Goal: Navigation & Orientation: Find specific page/section

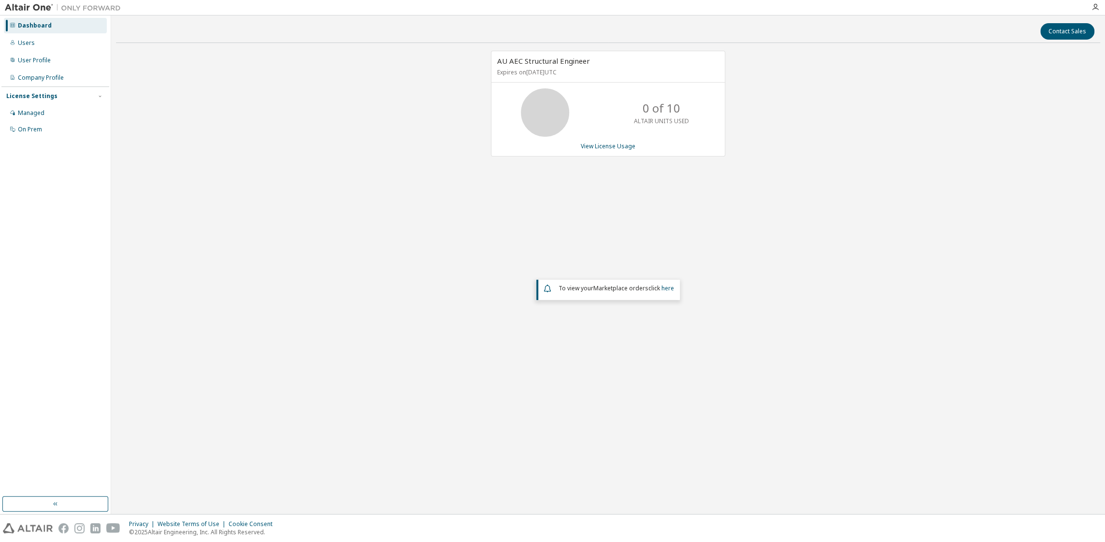
click at [584, 289] on span "To view your Marketplace orders click here" at bounding box center [616, 288] width 115 height 8
click at [548, 288] on icon at bounding box center [548, 289] width 10 height 12
